Goal: Information Seeking & Learning: Learn about a topic

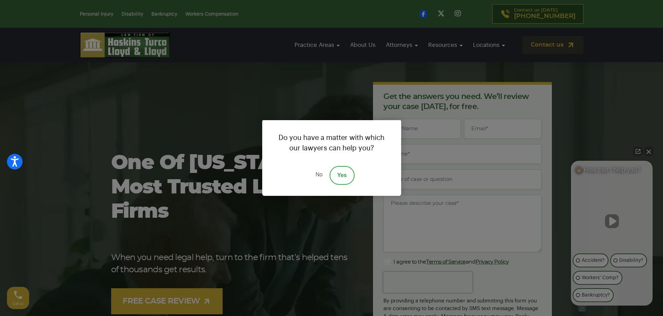
click at [316, 181] on link "No" at bounding box center [318, 175] width 21 height 19
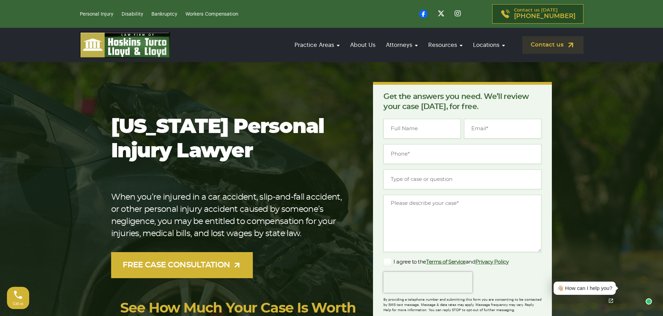
click at [394, 68] on link "[PERSON_NAME]" at bounding box center [386, 75] width 69 height 15
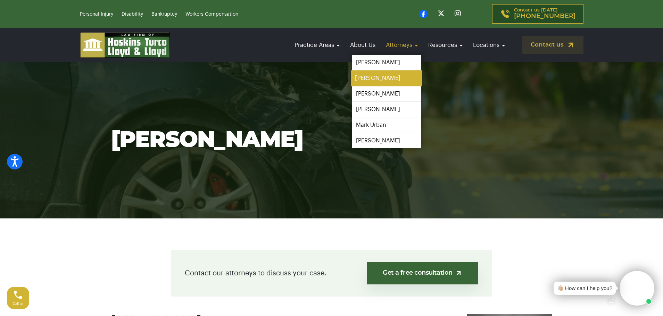
click at [383, 81] on link "[PERSON_NAME]" at bounding box center [387, 78] width 72 height 16
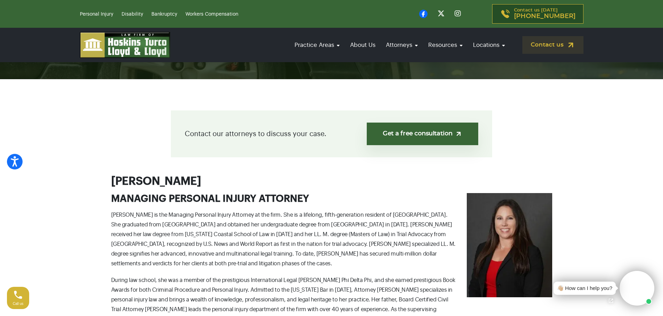
scroll to position [139, 0]
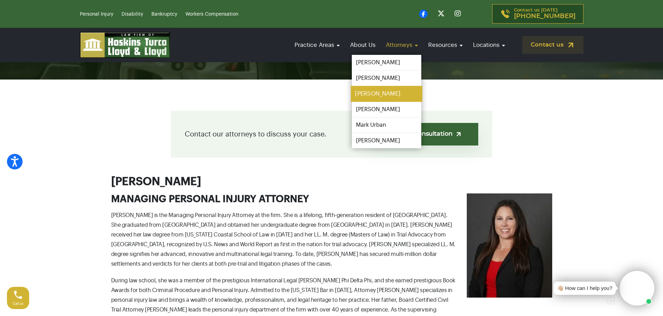
click at [396, 98] on link "[PERSON_NAME]" at bounding box center [387, 94] width 72 height 16
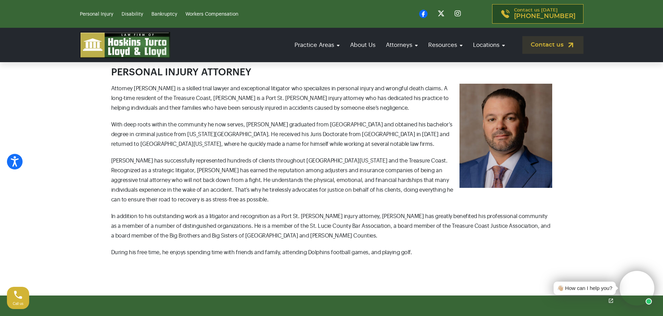
scroll to position [278, 0]
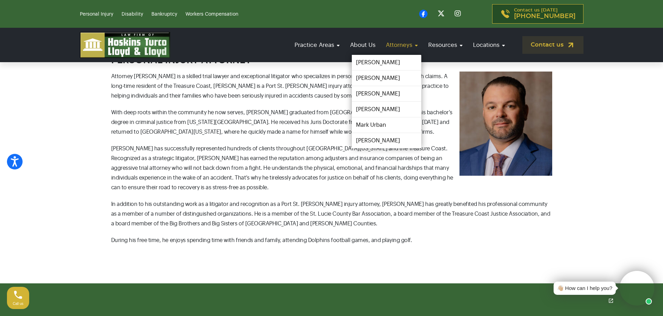
click at [394, 39] on link "Attorneys" at bounding box center [401, 45] width 39 height 20
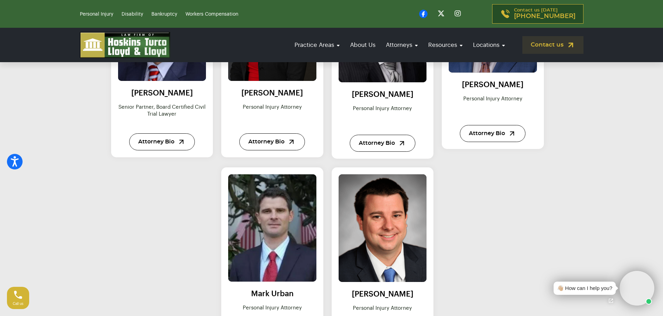
scroll to position [515, 0]
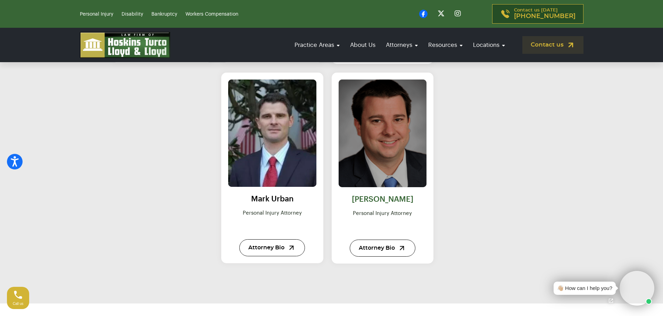
click at [388, 202] on link "[PERSON_NAME]" at bounding box center [382, 199] width 61 height 8
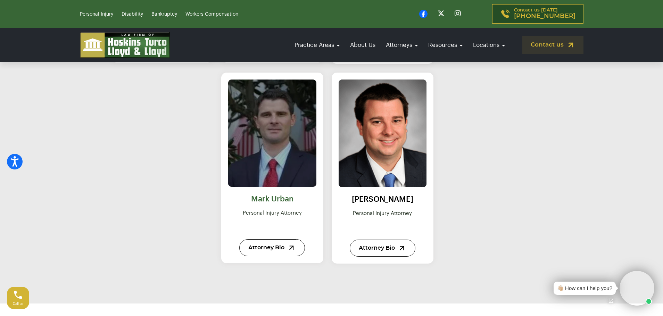
click at [272, 198] on link "Mark Urban" at bounding box center [272, 199] width 42 height 8
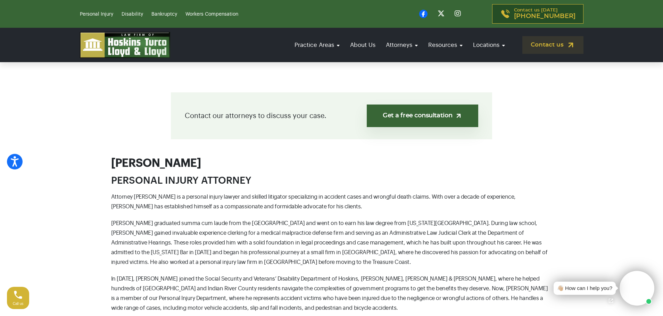
scroll to position [174, 0]
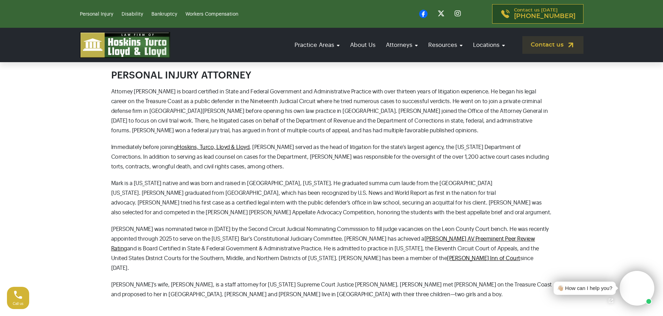
scroll to position [312, 0]
